Goal: Information Seeking & Learning: Find specific fact

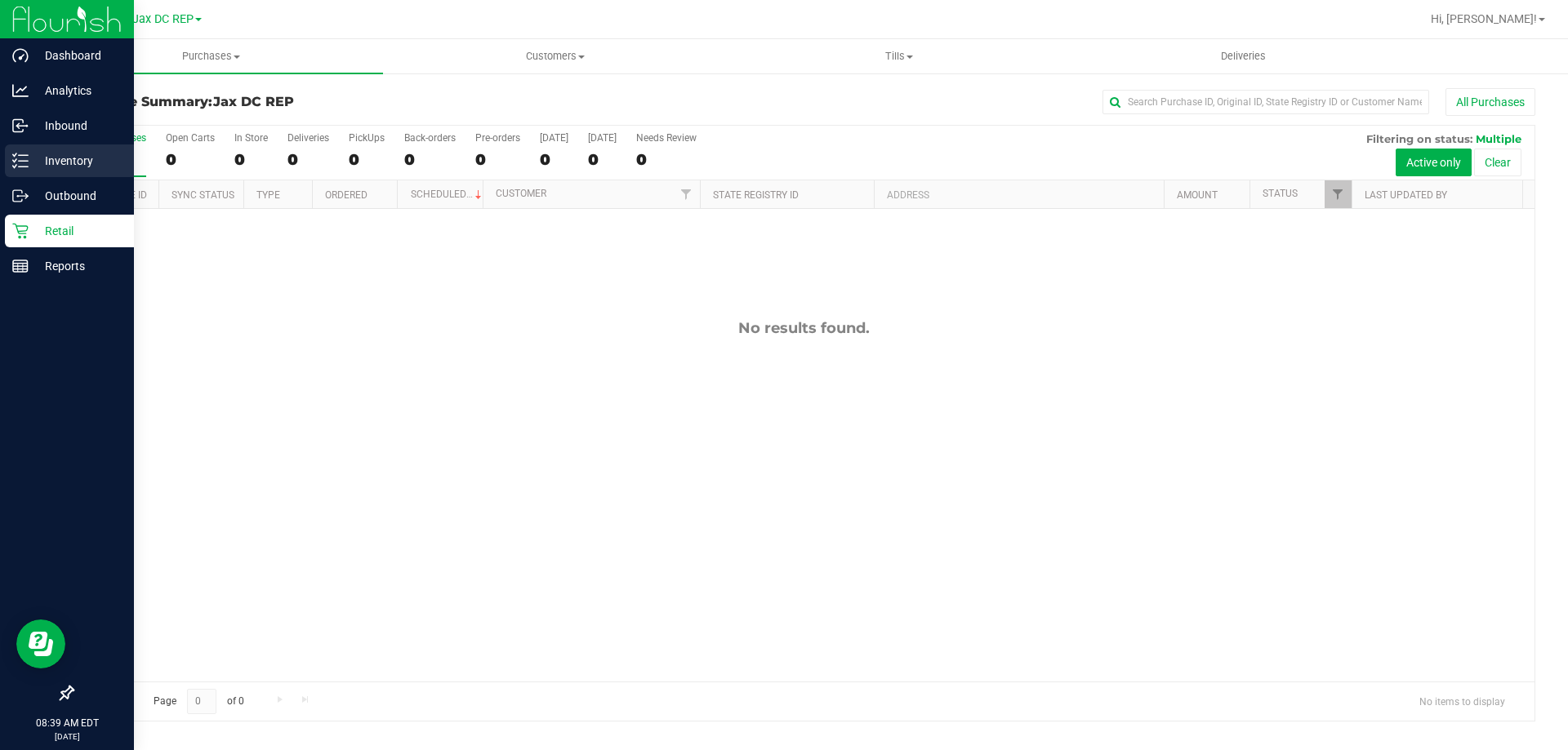
click at [34, 166] on p "Inventory" at bounding box center [78, 161] width 98 height 20
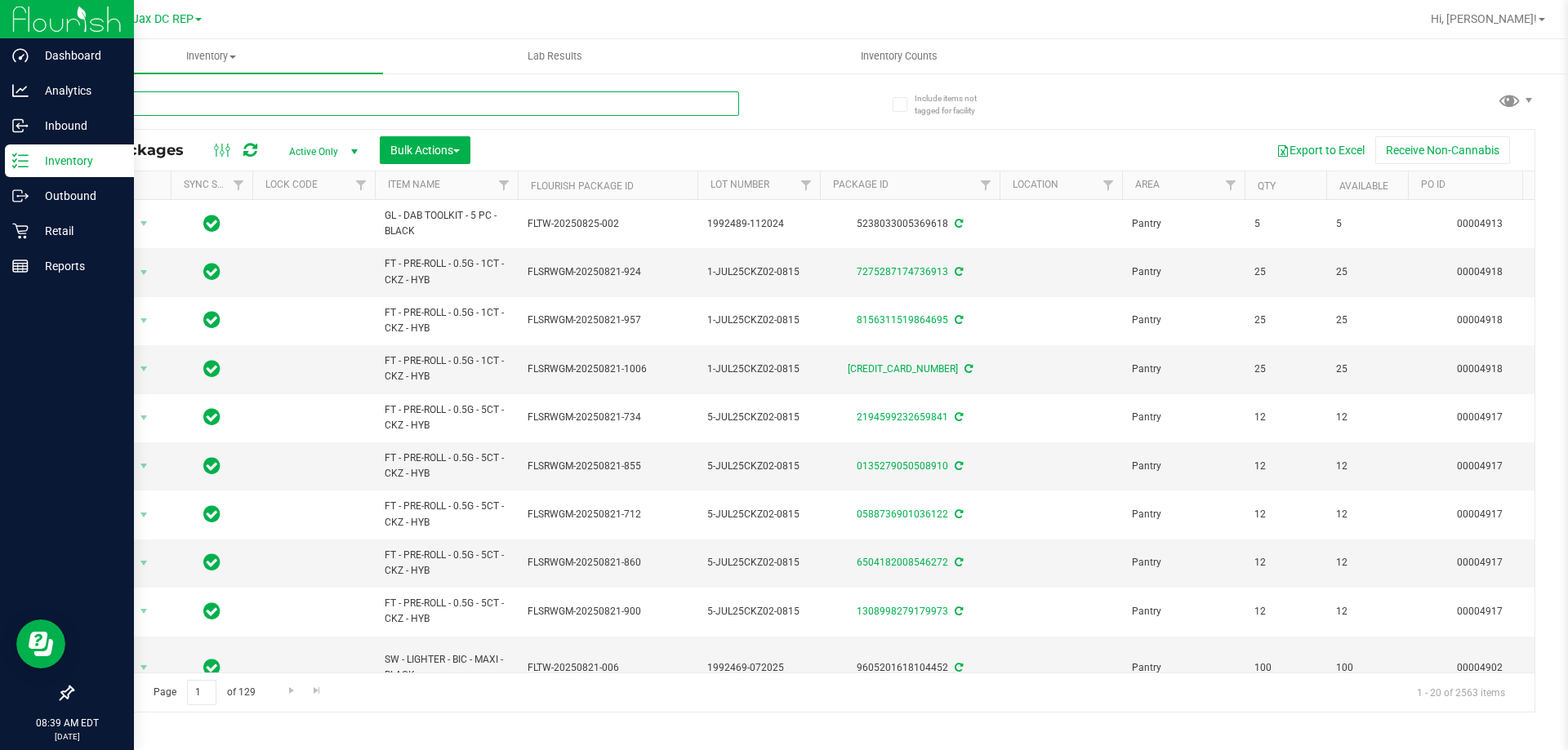
click at [225, 106] on input "text" at bounding box center [405, 104] width 667 height 24
paste input "CART CDT DISTILLATE"
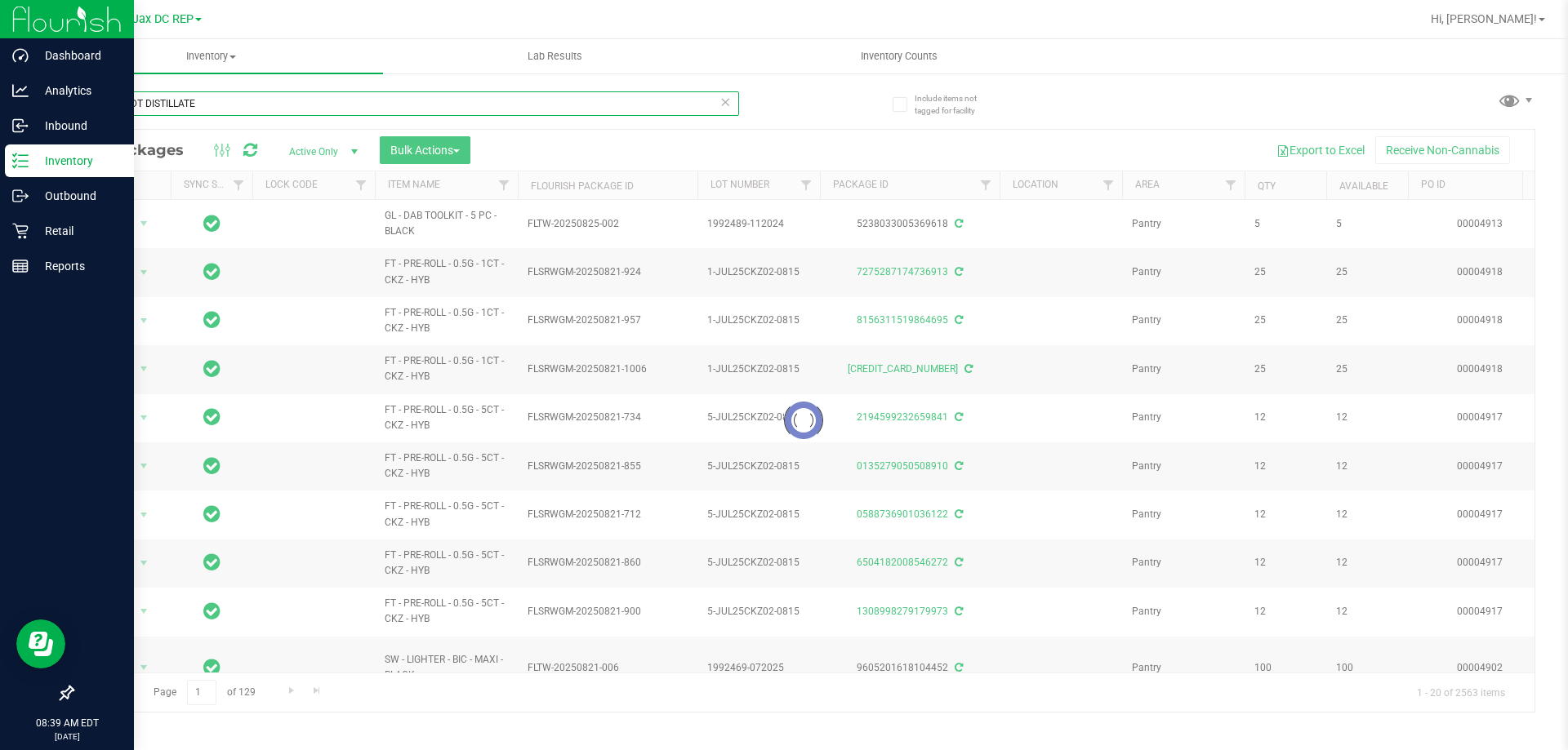
type input "CART CDT DISTILLATE"
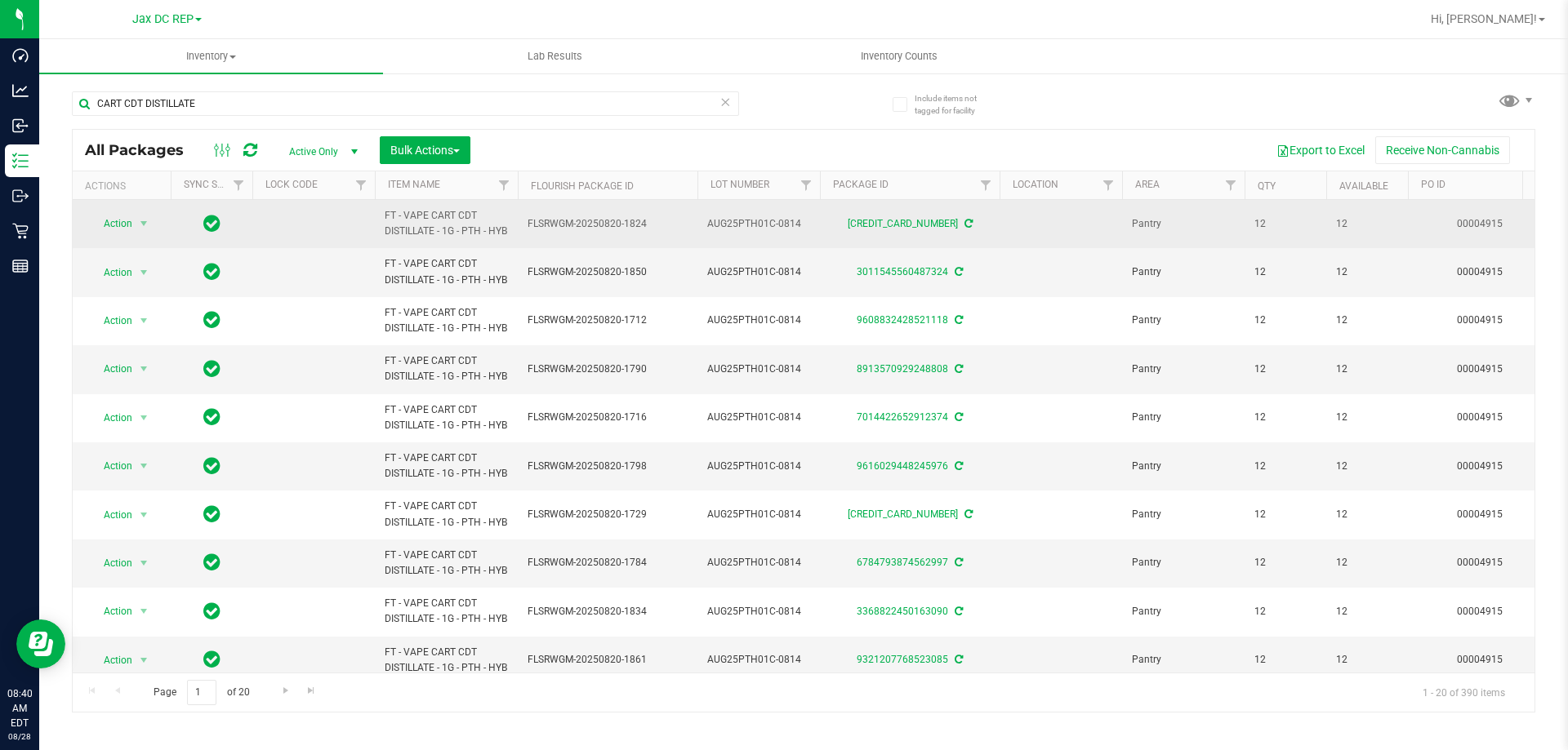
drag, startPoint x: 472, startPoint y: 233, endPoint x: 415, endPoint y: 216, distance: 59.5
click at [415, 216] on span "FT - VAPE CART CDT DISTILLATE - 1G - PTH - HYB" at bounding box center [446, 224] width 123 height 31
drag, startPoint x: 232, startPoint y: 104, endPoint x: 364, endPoint y: 201, distance: 163.8
click at [138, 106] on input "CART CDT DISTILLATE" at bounding box center [405, 104] width 667 height 24
drag, startPoint x: 404, startPoint y: 213, endPoint x: 456, endPoint y: 224, distance: 53.2
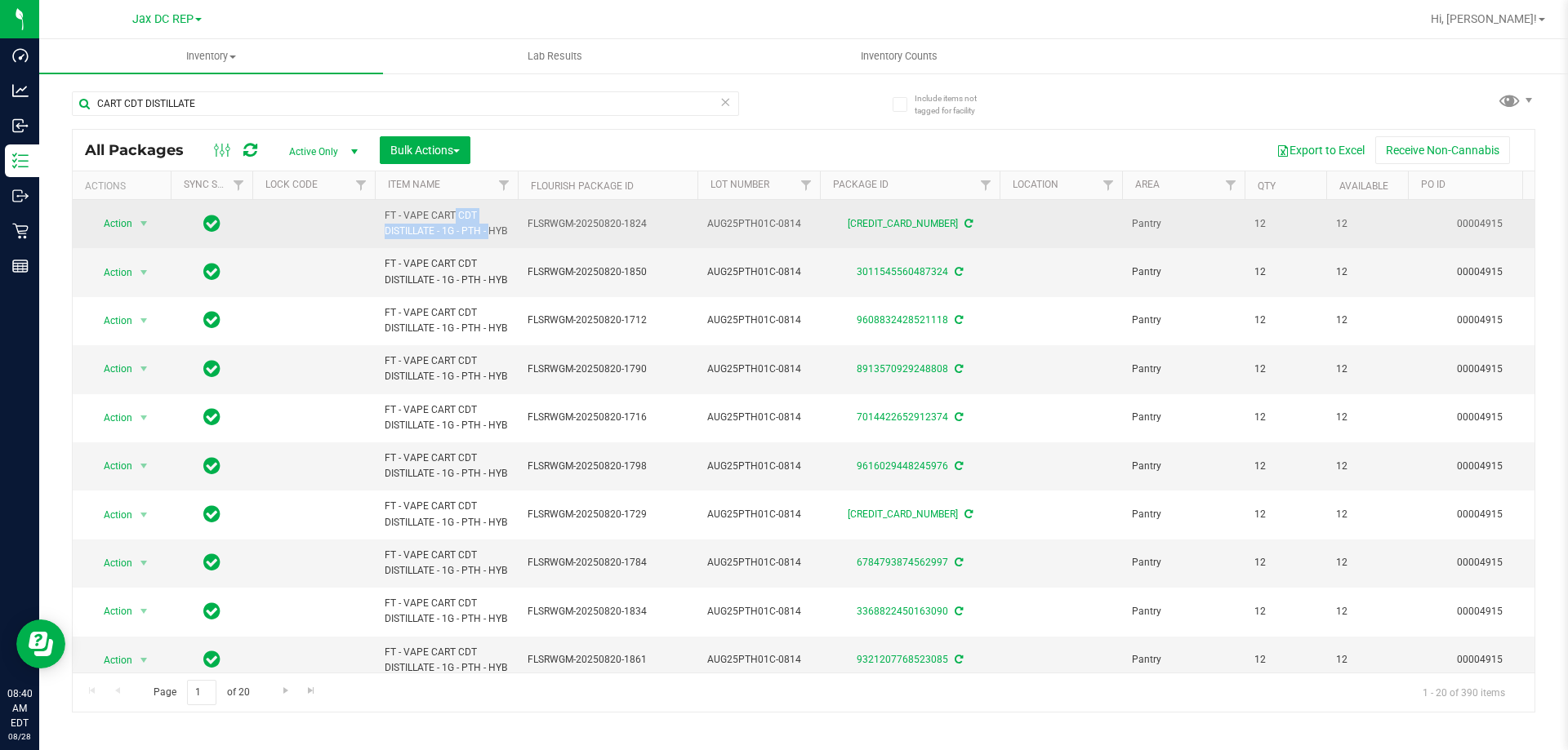
click at [456, 224] on span "FT - VAPE CART CDT DISTILLATE - 1G - PTH - HYB" at bounding box center [446, 224] width 123 height 31
copy span "VAPE CART CDT DISTILLATE - 1G"
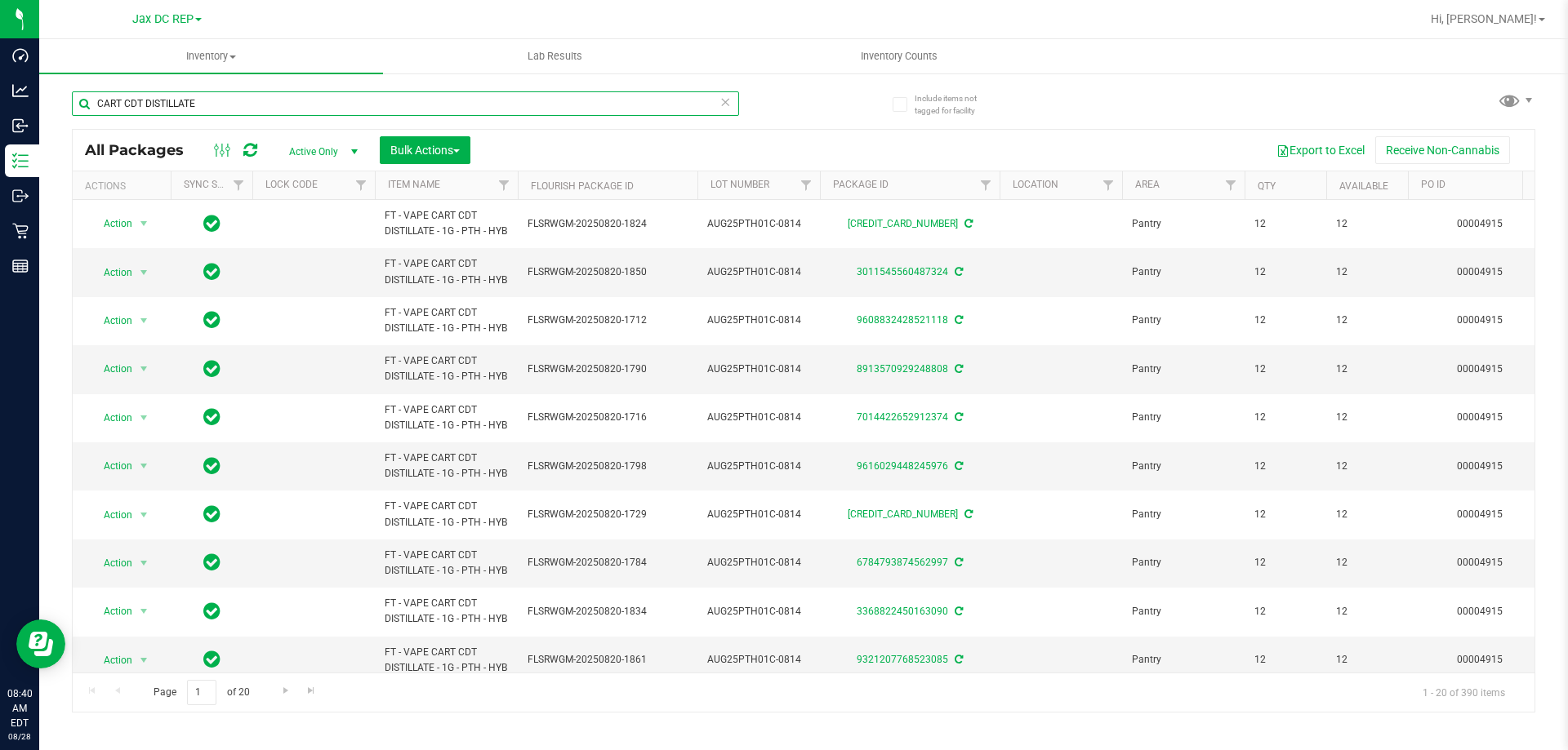
drag, startPoint x: 216, startPoint y: 107, endPoint x: 87, endPoint y: 94, distance: 129.7
click at [87, 94] on input "CART CDT DISTILLATE" at bounding box center [405, 104] width 667 height 24
paste input "VAPE CART CDT DISTILLATE - 1G"
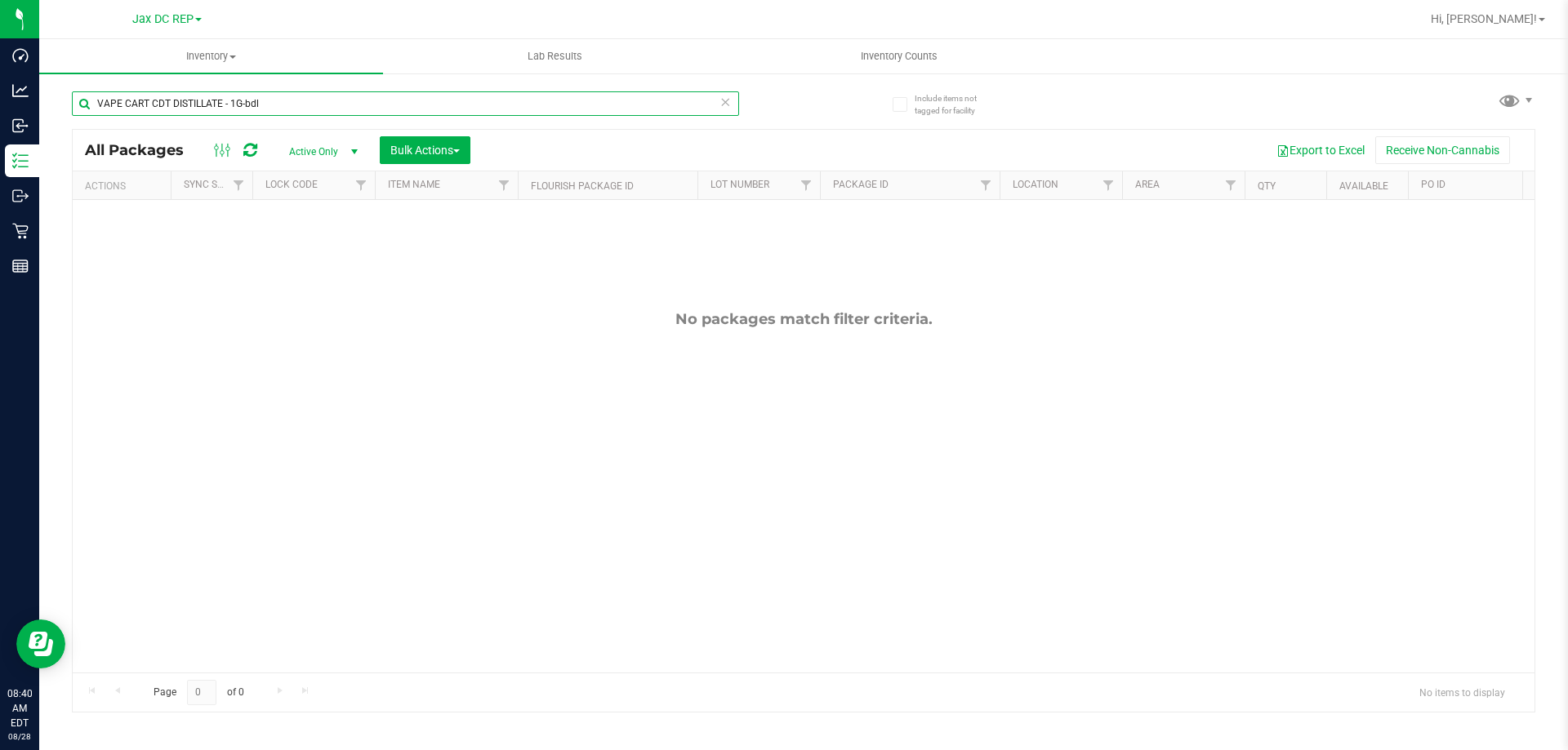
click at [240, 100] on input "VAPE CART CDT DISTILLATE - 1G-bdl" at bounding box center [405, 104] width 667 height 24
click at [245, 100] on input "VAPE CART CDT DISTILLATE - 1G-bdl" at bounding box center [405, 104] width 667 height 24
click at [254, 103] on input "VAPE CART CDT DISTILLATE - .5G" at bounding box center [405, 104] width 667 height 24
type input "VAPE CART CDT DISTILLATE"
drag, startPoint x: 243, startPoint y: 99, endPoint x: 61, endPoint y: 93, distance: 182.1
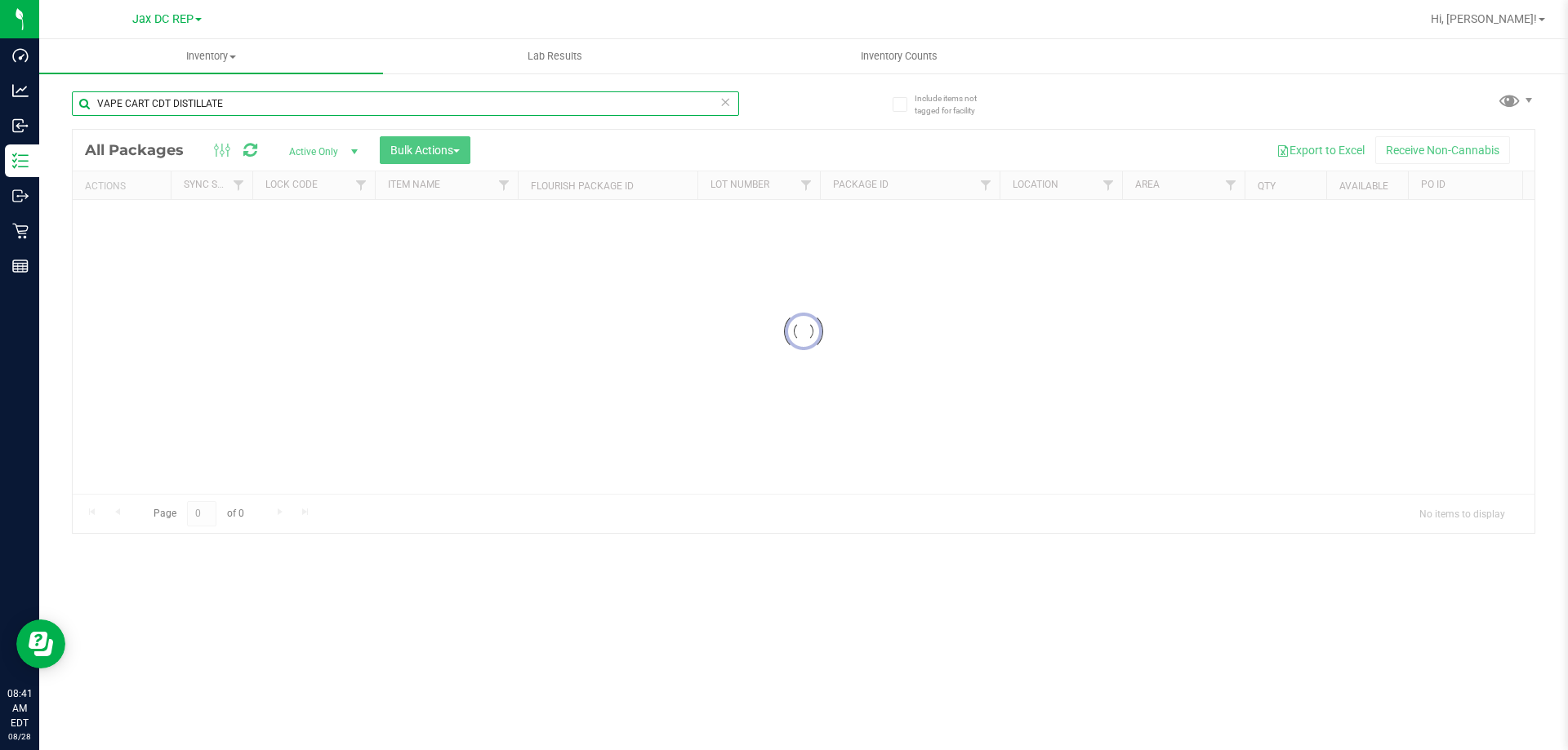
click at [61, 93] on div "Include items not tagged for facility VAPE CART CDT DISTILLATE Loading... All P…" at bounding box center [804, 321] width 1530 height 498
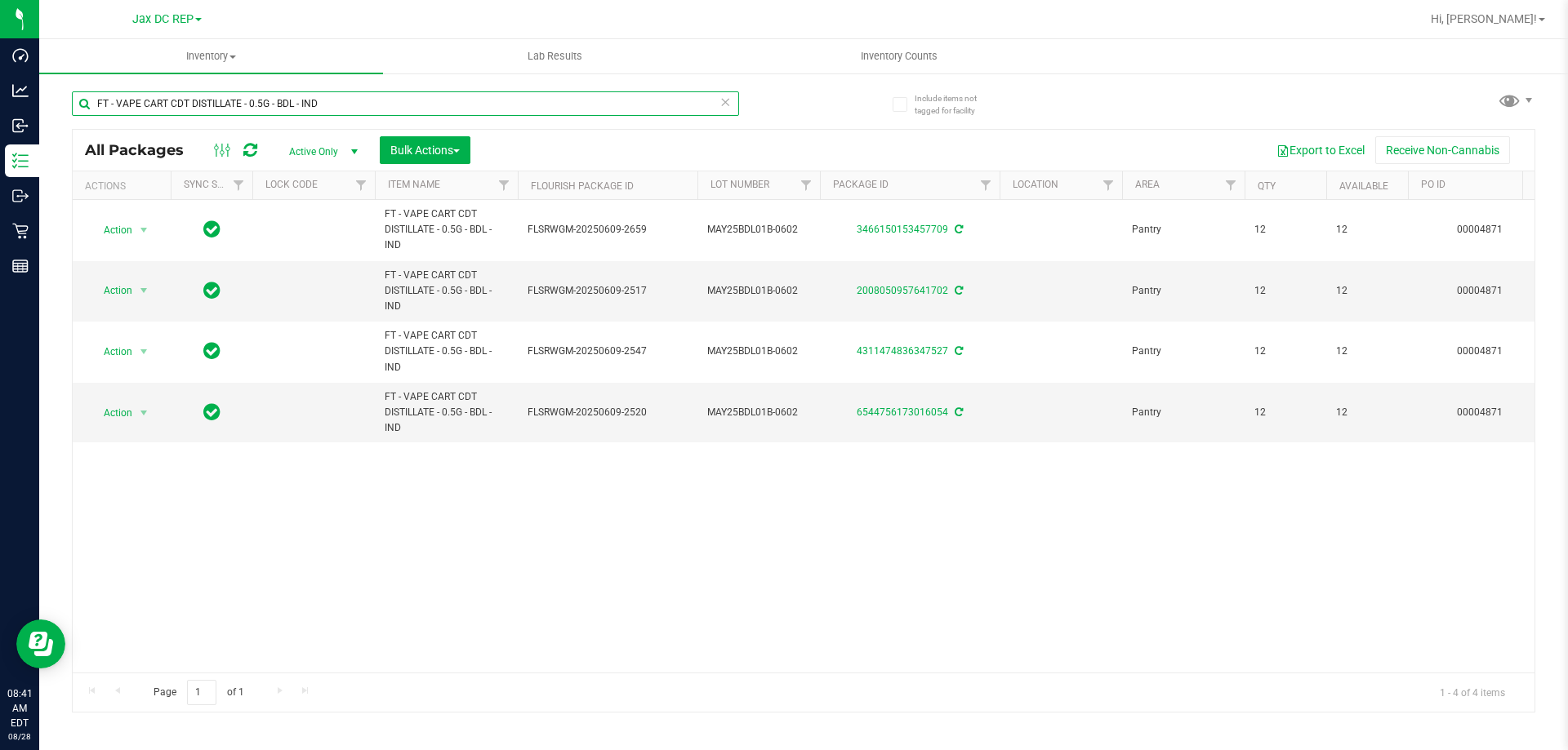
type input "FT - VAPE CART CDT DISTILLATE - 0.5G - BDL - IND"
